Goal: Task Accomplishment & Management: Manage account settings

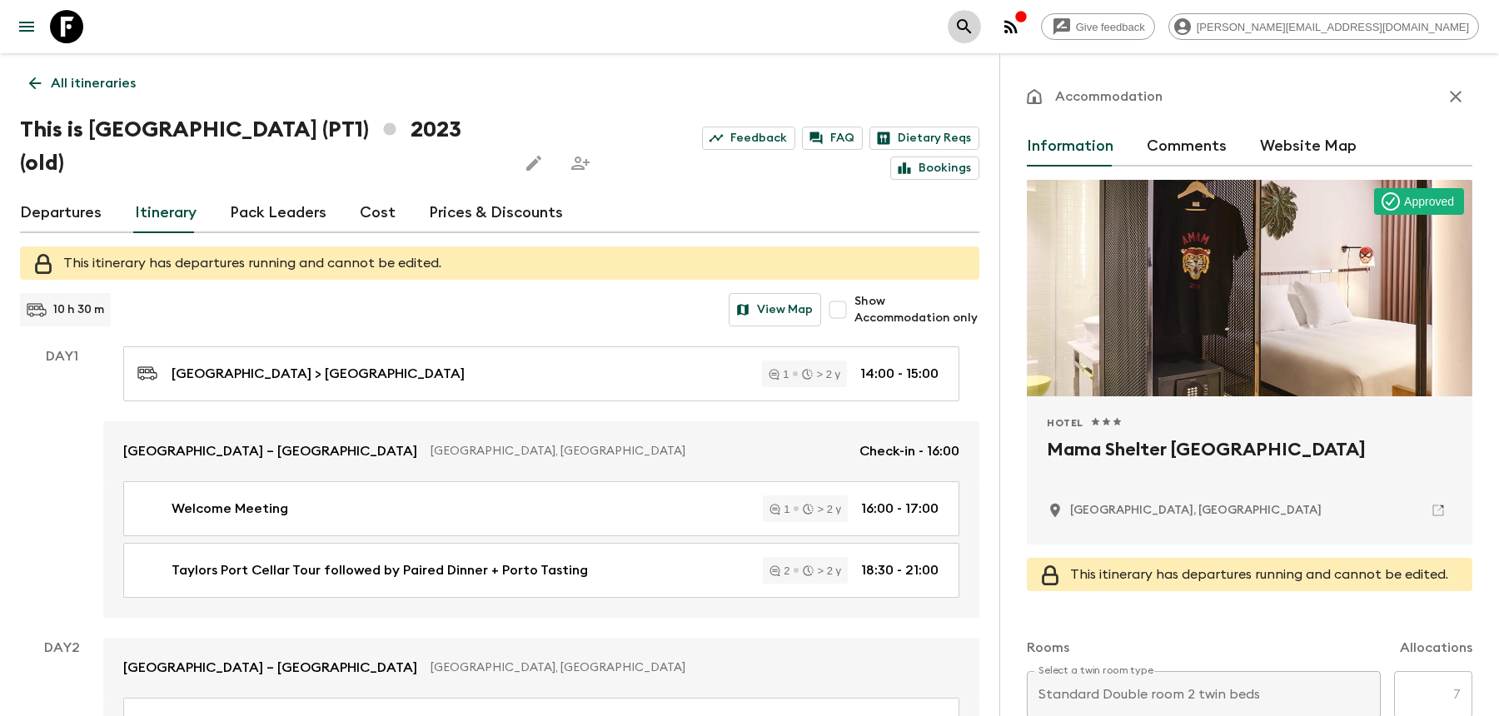
click at [975, 30] on icon "search adventures" at bounding box center [965, 27] width 20 height 20
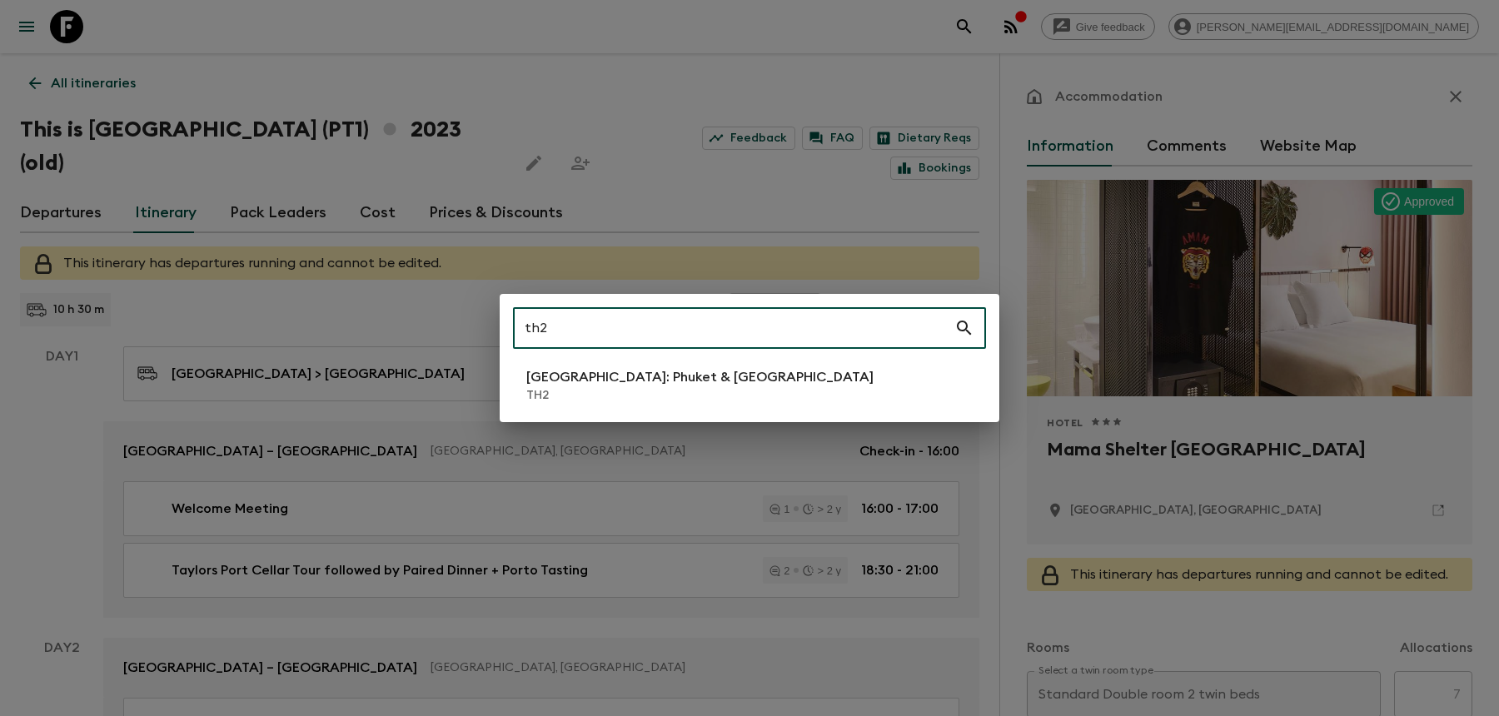
type input "th2"
click at [687, 386] on p "[GEOGRAPHIC_DATA]: Phuket & [GEOGRAPHIC_DATA]" at bounding box center [699, 377] width 347 height 20
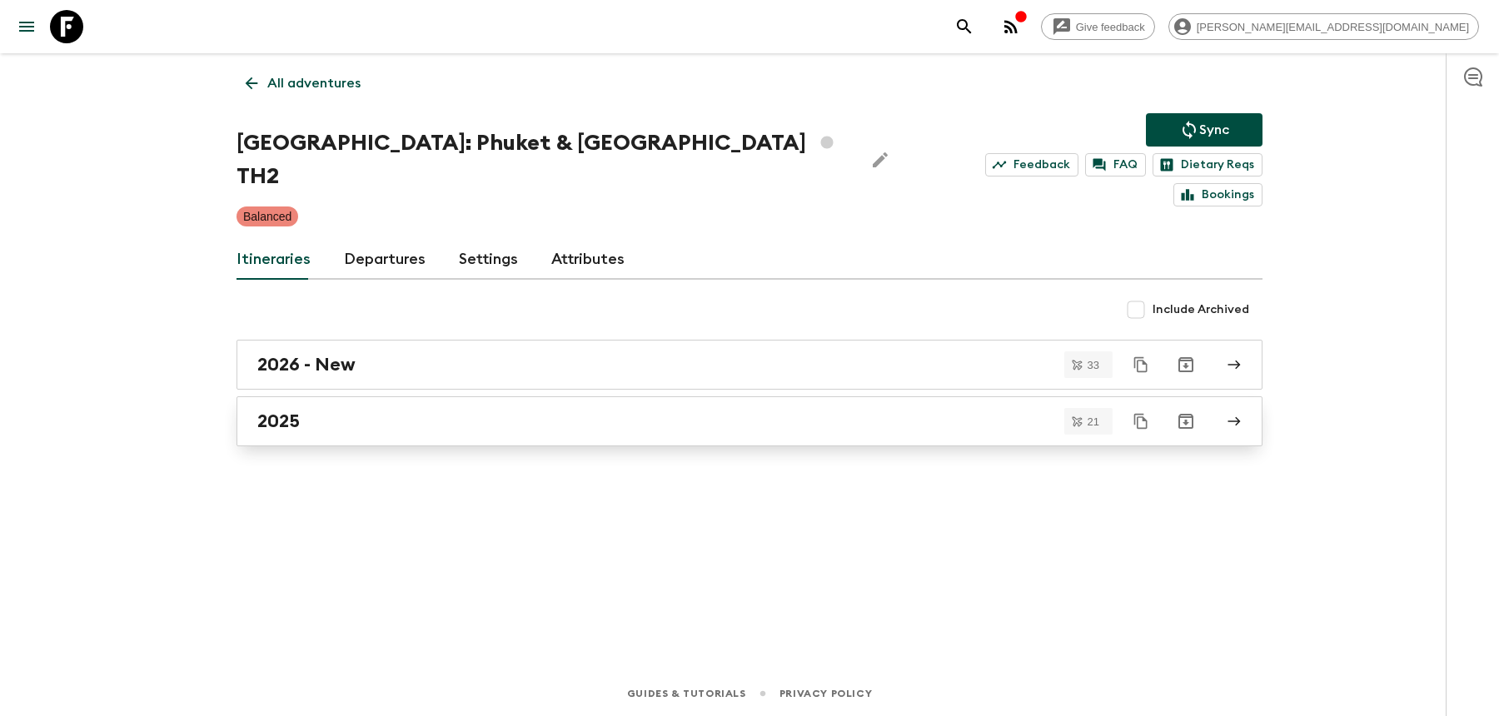
click at [572, 411] on div "2025" at bounding box center [733, 422] width 953 height 22
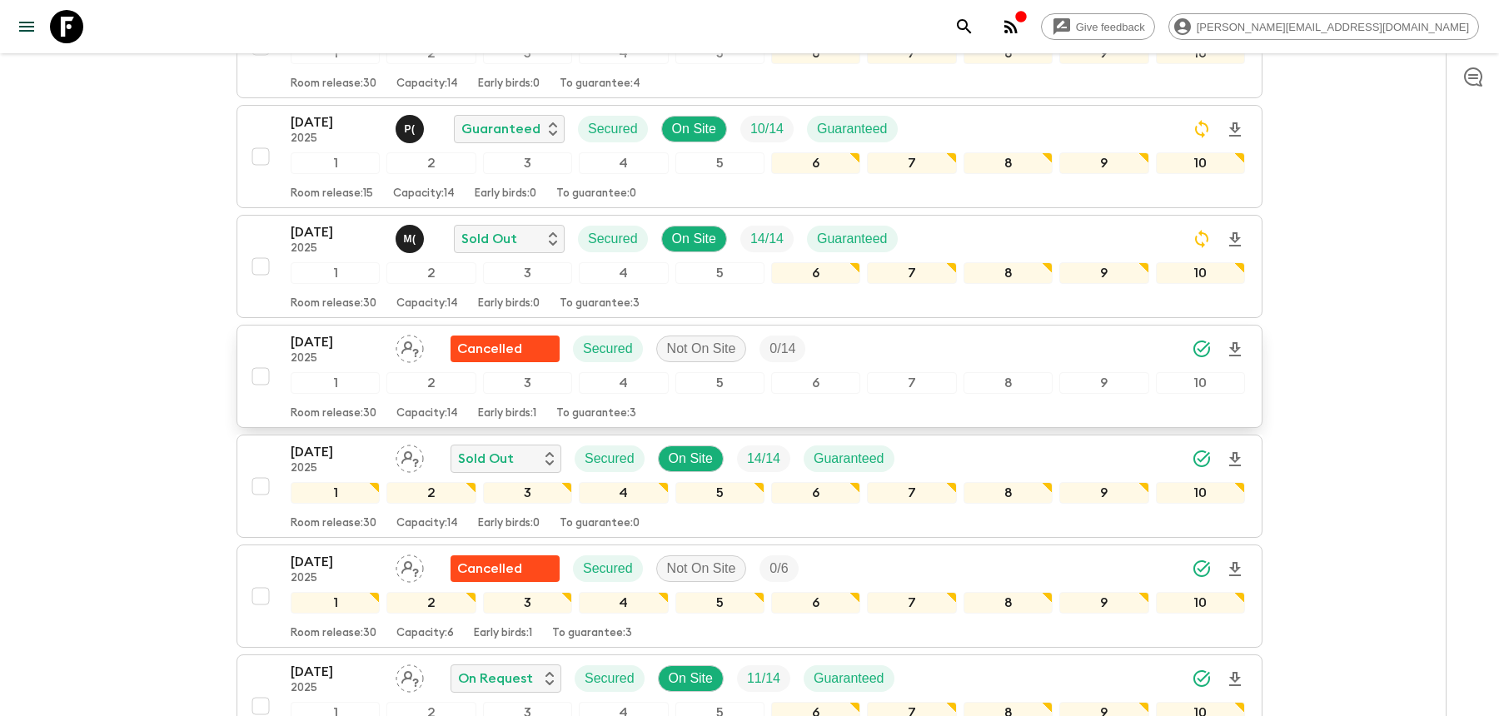
scroll to position [894, 0]
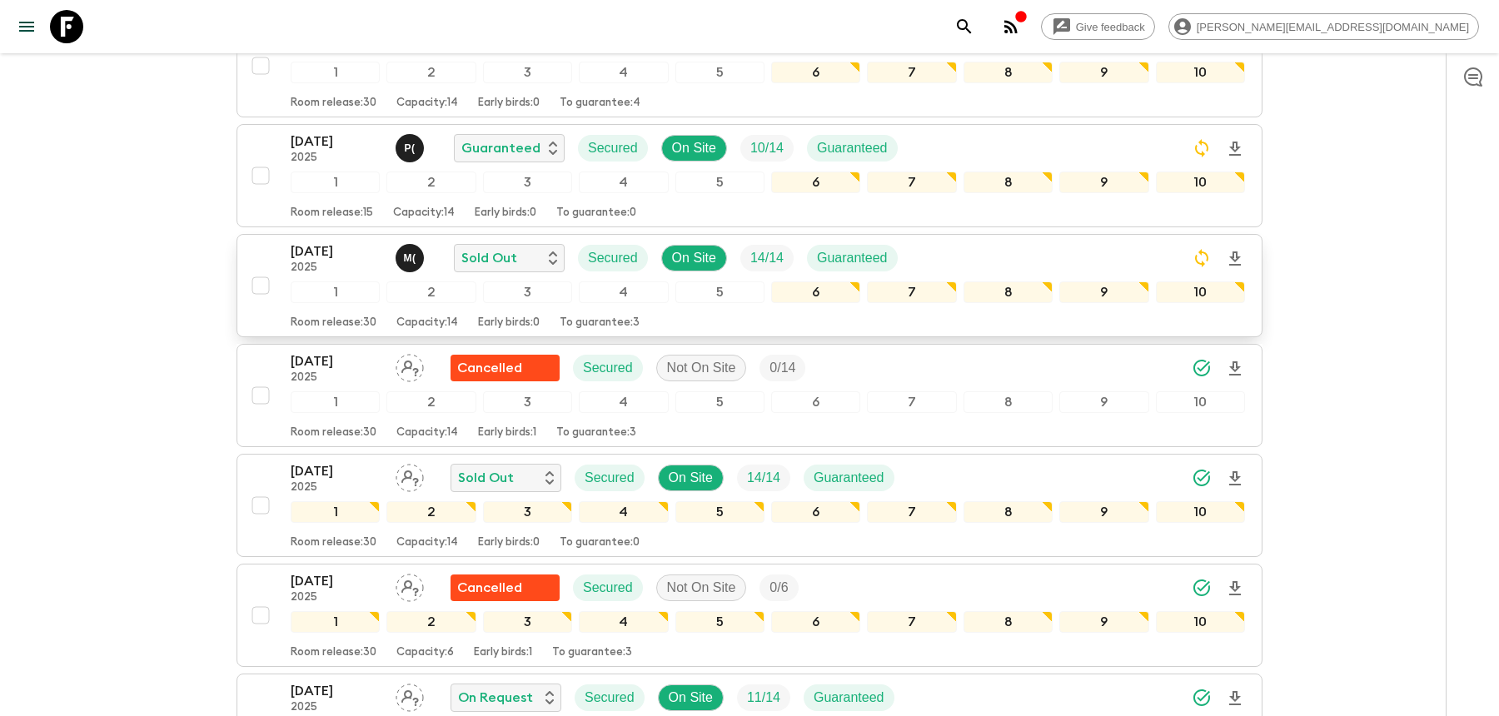
click at [1067, 242] on div "[DATE] 2025 M ( Sold Out Secured On Site 14 / 14 Guaranteed" at bounding box center [768, 258] width 955 height 33
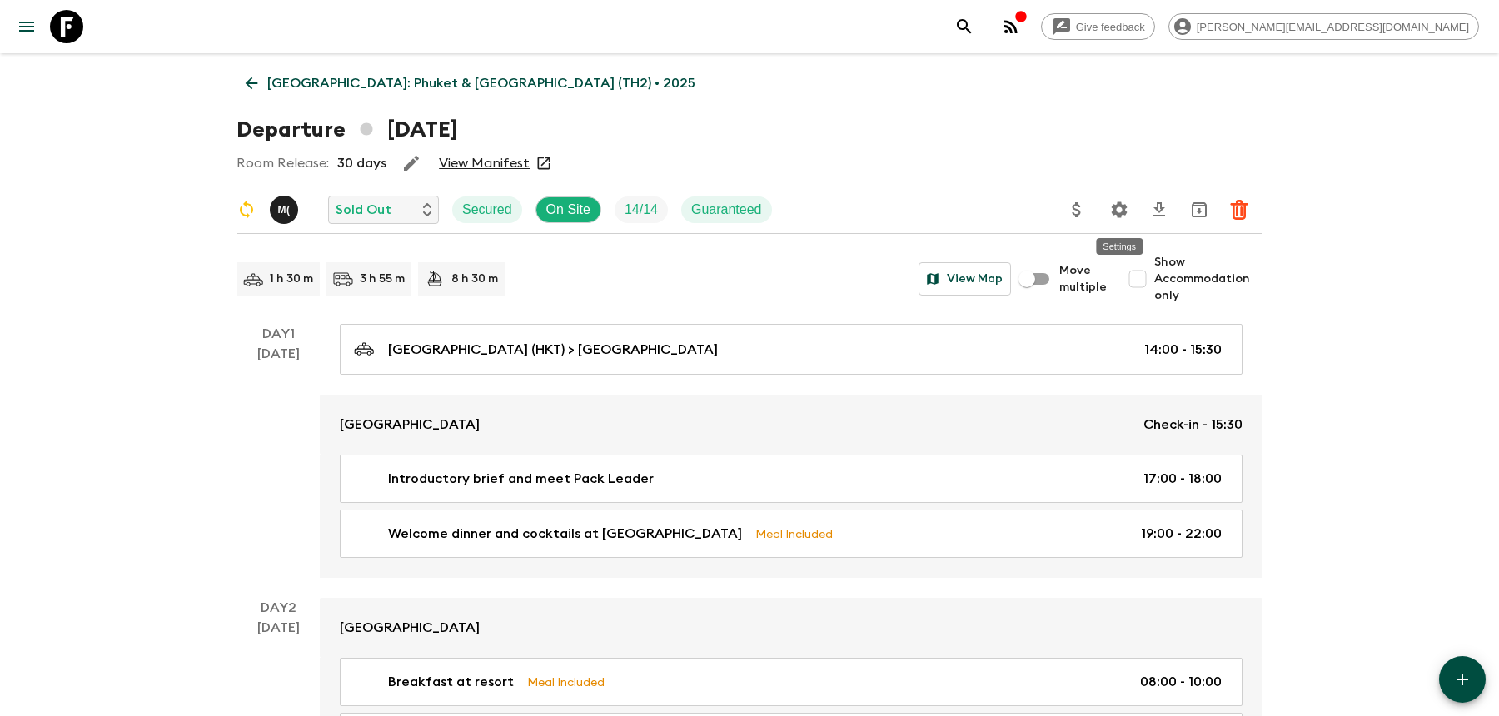
click at [1126, 216] on icon "Settings" at bounding box center [1120, 210] width 20 height 20
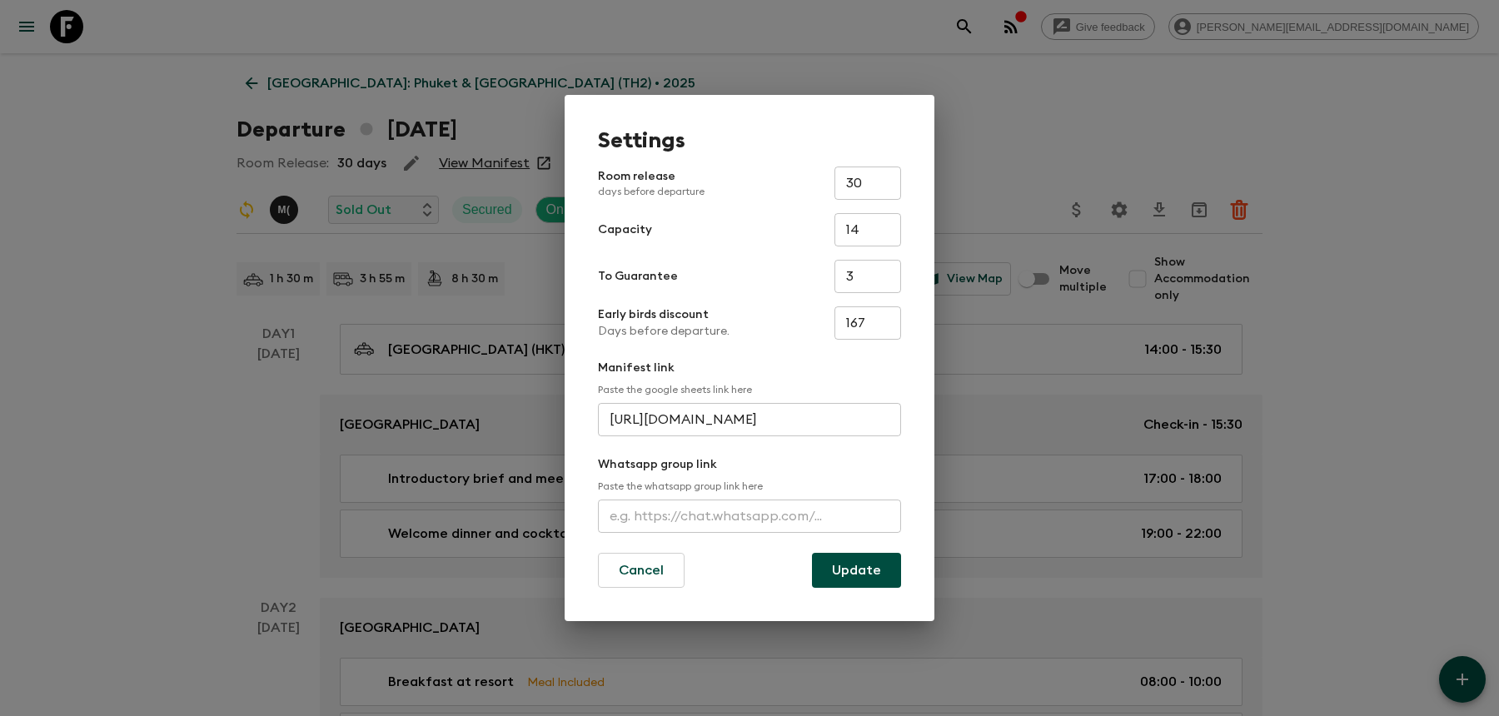
click at [740, 500] on input "text" at bounding box center [749, 516] width 303 height 33
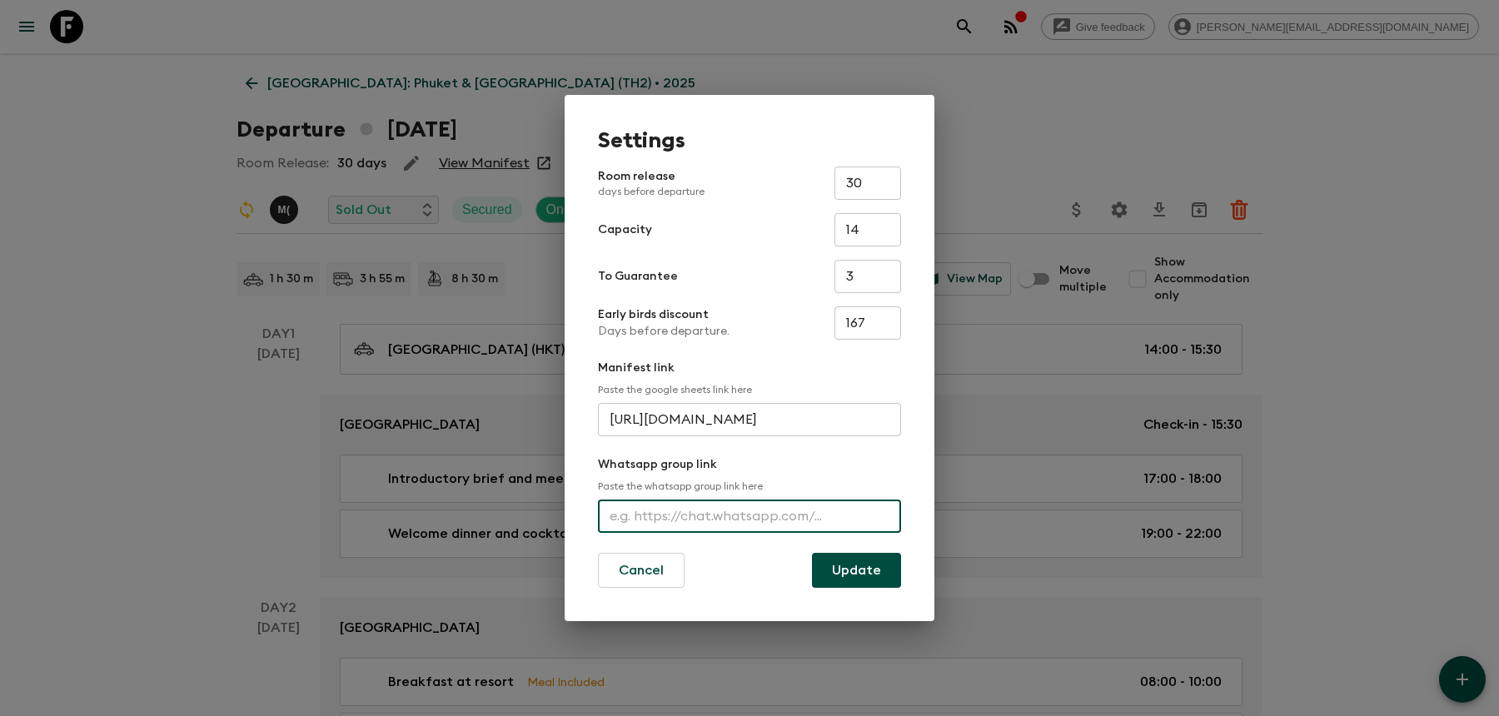
paste input "[URL][DOMAIN_NAME]"
type input "[URL][DOMAIN_NAME]"
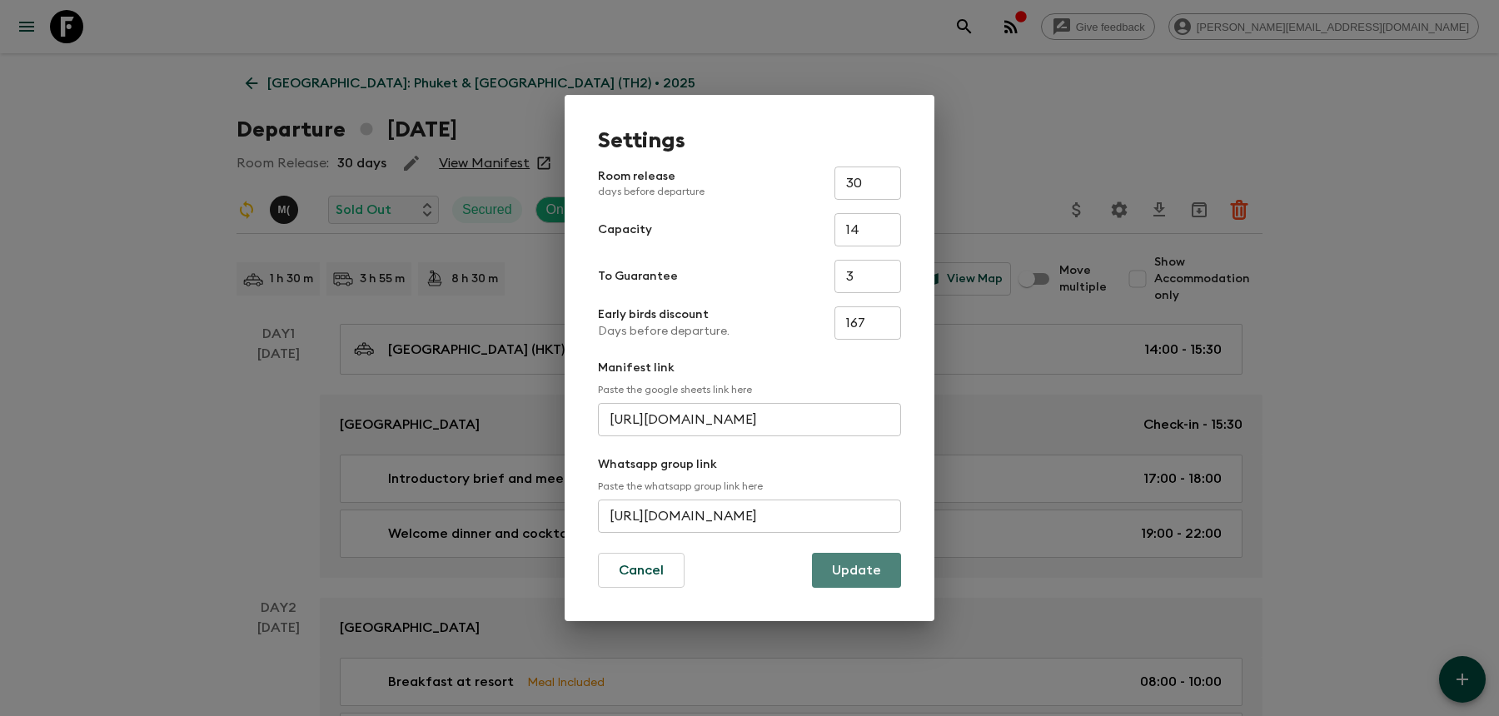
click at [855, 571] on button "Update" at bounding box center [856, 570] width 89 height 35
